Goal: Information Seeking & Learning: Understand process/instructions

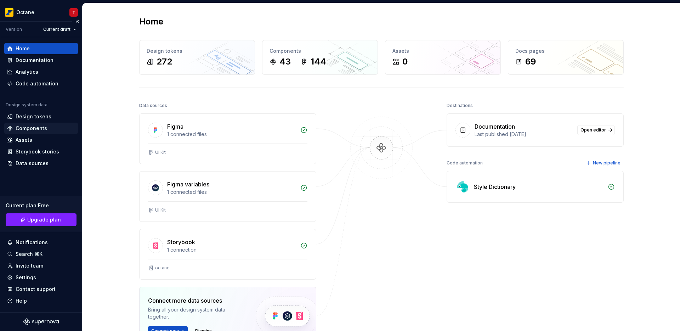
click at [33, 128] on div "Components" at bounding box center [32, 128] width 32 height 7
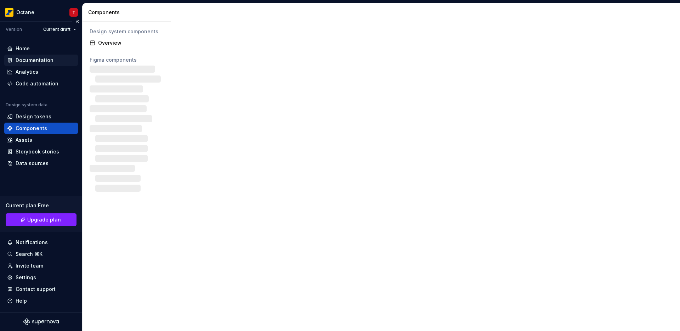
click at [55, 62] on div "Documentation" at bounding box center [41, 60] width 68 height 7
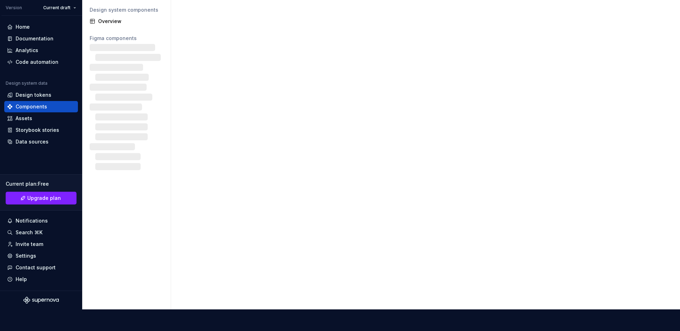
scroll to position [327, 0]
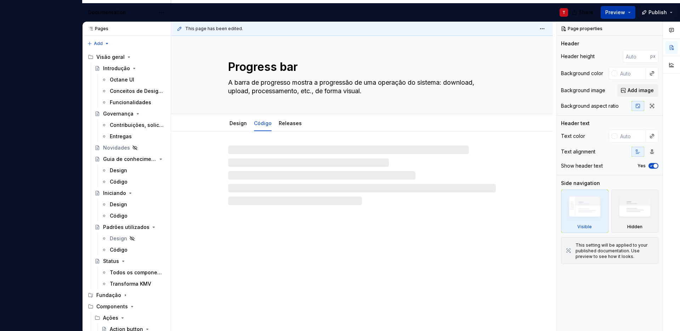
click at [628, 13] on button "Preview" at bounding box center [617, 12] width 35 height 13
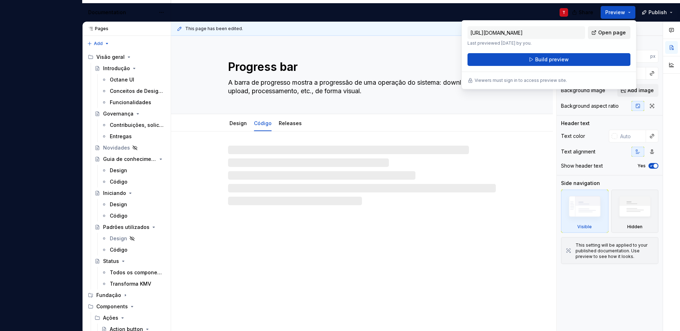
click at [600, 36] on link "Open page" at bounding box center [609, 32] width 42 height 13
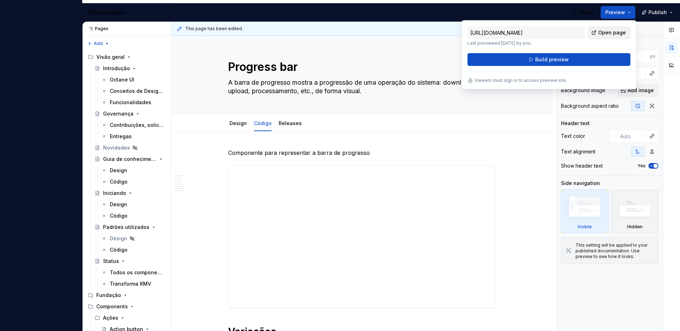
type textarea "*"
